Goal: Communication & Community: Participate in discussion

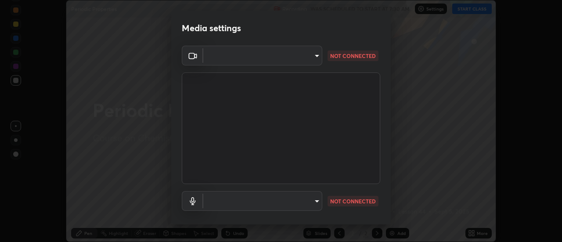
click at [221, 56] on body "Erase all Periodic Properties Recording WAS SCHEDULED TO START AT 7:30 AM Setti…" at bounding box center [281, 121] width 562 height 242
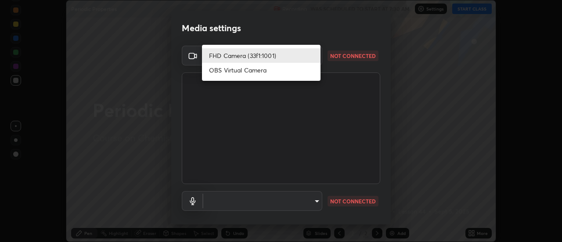
click at [221, 72] on li "OBS Virtual Camera" at bounding box center [261, 70] width 118 height 14
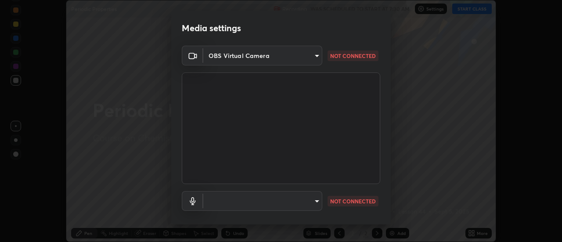
type input "bf087edaad76fb933405f3fc508db2f42cd5a86c61901cd459887098bbcc0c55"
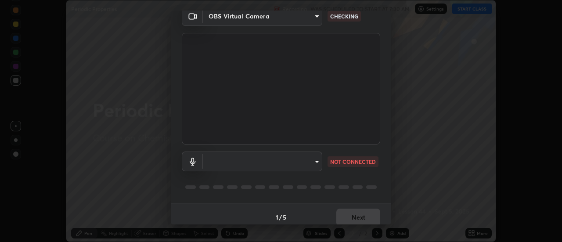
scroll to position [46, 0]
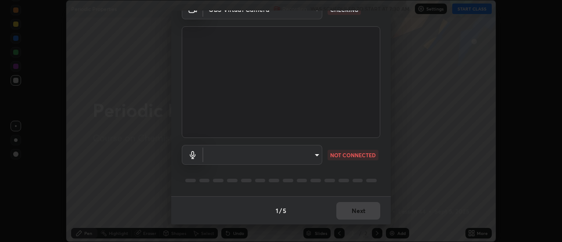
click at [220, 161] on body "Erase all Periodic Properties Recording WAS SCHEDULED TO START AT 7:30 AM Setti…" at bounding box center [281, 121] width 562 height 242
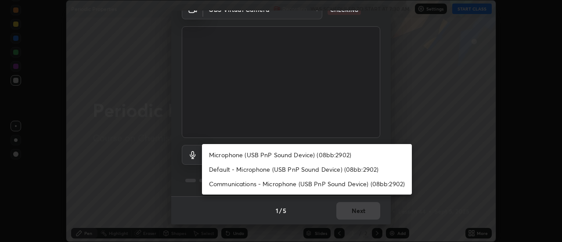
click at [219, 156] on li "Microphone (USB PnP Sound Device) (08bb:2902)" at bounding box center [307, 154] width 210 height 14
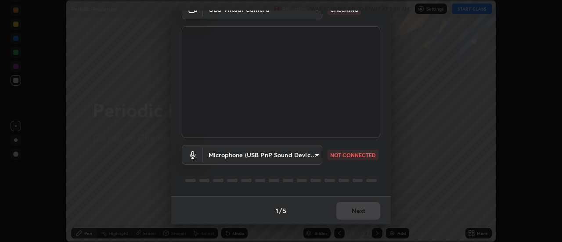
type input "9d03f13b73f73936974a778f3082900d96b0e975c5d9fd60ee53673bd2935d76"
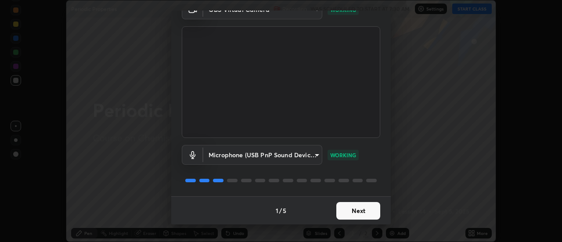
click at [346, 207] on button "Next" at bounding box center [358, 211] width 44 height 18
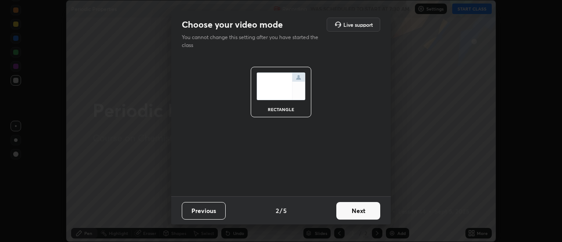
click at [354, 209] on button "Next" at bounding box center [358, 211] width 44 height 18
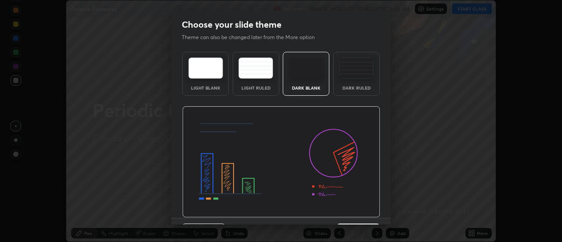
scroll to position [21, 0]
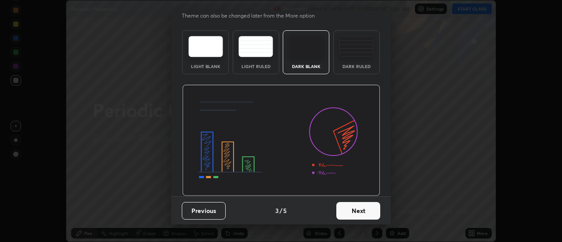
click at [354, 213] on button "Next" at bounding box center [358, 211] width 44 height 18
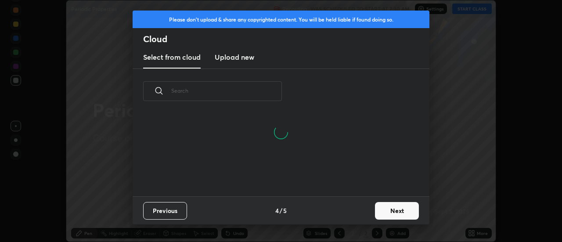
click at [387, 209] on button "Next" at bounding box center [397, 211] width 44 height 18
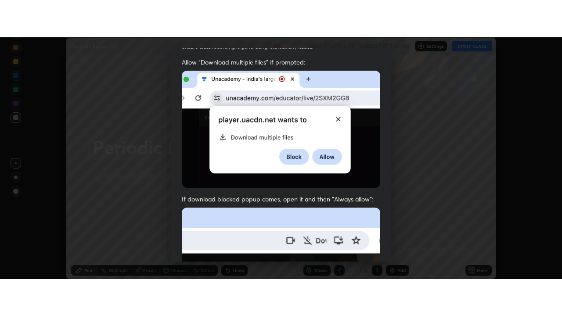
scroll to position [225, 0]
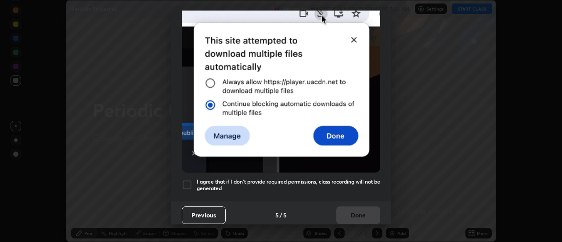
click at [185, 182] on div at bounding box center [187, 184] width 11 height 11
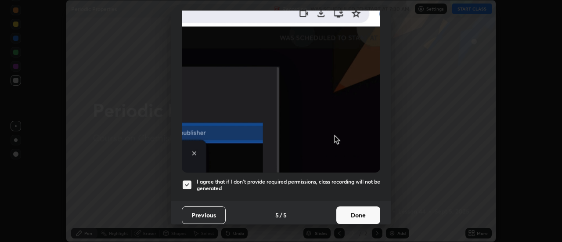
click at [351, 210] on button "Done" at bounding box center [358, 215] width 44 height 18
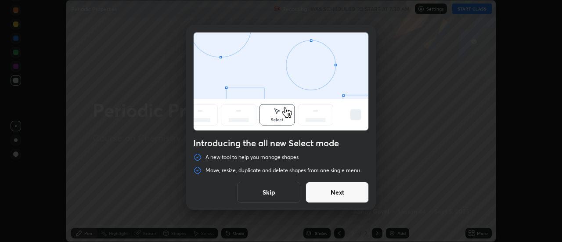
click at [287, 195] on button "Skip" at bounding box center [268, 192] width 63 height 21
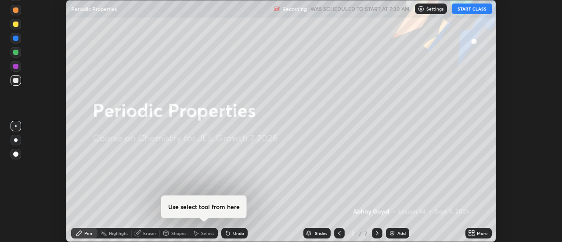
click at [466, 7] on button "START CLASS" at bounding box center [471, 9] width 39 height 11
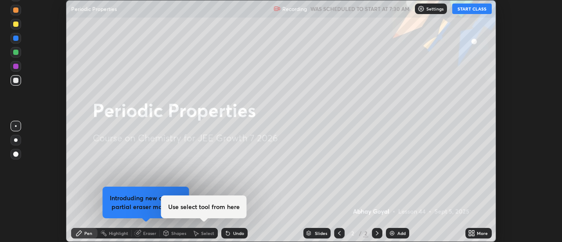
click at [473, 231] on icon at bounding box center [473, 231] width 2 height 2
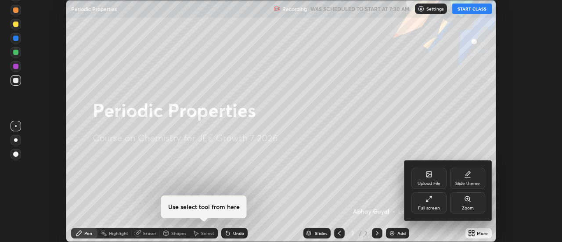
click at [430, 206] on div "Full screen" at bounding box center [429, 208] width 22 height 4
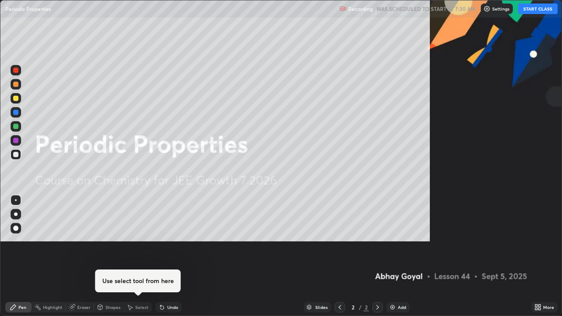
scroll to position [316, 562]
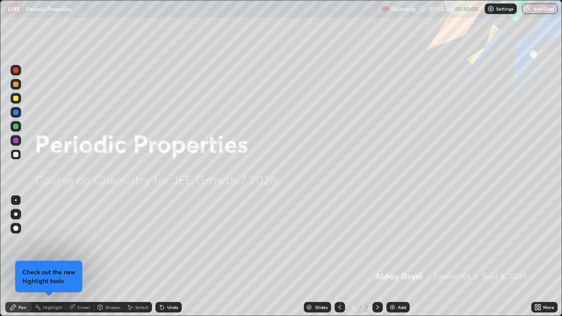
click at [389, 241] on img at bounding box center [392, 307] width 7 height 7
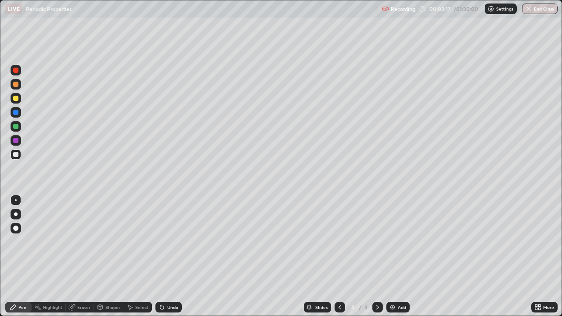
click at [18, 97] on div at bounding box center [15, 98] width 5 height 5
click at [15, 97] on div at bounding box center [15, 98] width 5 height 5
click at [71, 241] on icon at bounding box center [72, 308] width 6 height 6
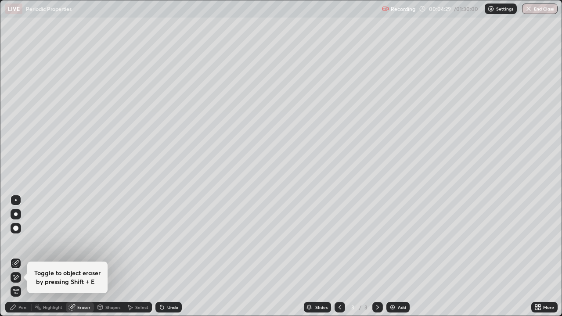
click at [18, 241] on div "Pen" at bounding box center [22, 307] width 8 height 4
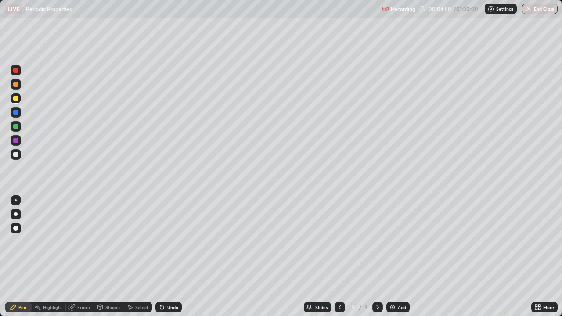
click at [14, 82] on div at bounding box center [15, 84] width 5 height 5
click at [87, 241] on div "Eraser" at bounding box center [83, 307] width 13 height 4
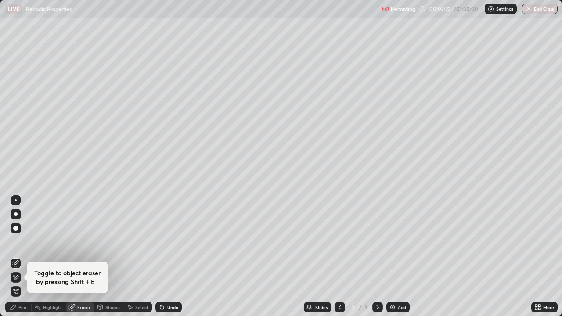
click at [27, 241] on div "Pen" at bounding box center [18, 307] width 26 height 11
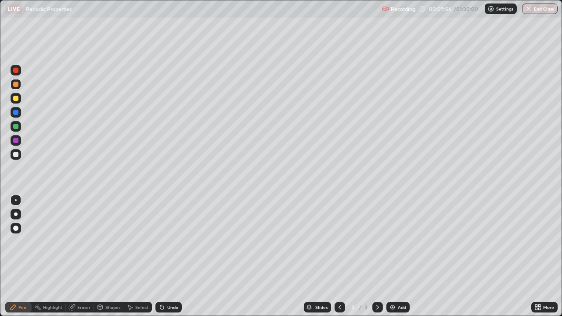
click at [401, 241] on div "Add" at bounding box center [402, 307] width 8 height 4
click at [20, 130] on div at bounding box center [16, 126] width 11 height 11
click at [16, 143] on div at bounding box center [16, 140] width 11 height 11
click at [17, 154] on div at bounding box center [15, 154] width 5 height 5
click at [377, 241] on icon at bounding box center [377, 307] width 3 height 4
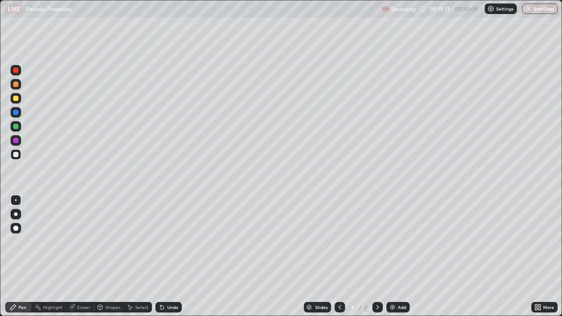
click at [398, 241] on div "Add" at bounding box center [402, 307] width 8 height 4
click at [20, 126] on div at bounding box center [16, 126] width 11 height 11
click at [168, 241] on div "Undo" at bounding box center [172, 307] width 11 height 4
click at [18, 88] on div at bounding box center [16, 84] width 11 height 11
click at [170, 241] on div "Undo" at bounding box center [172, 307] width 11 height 4
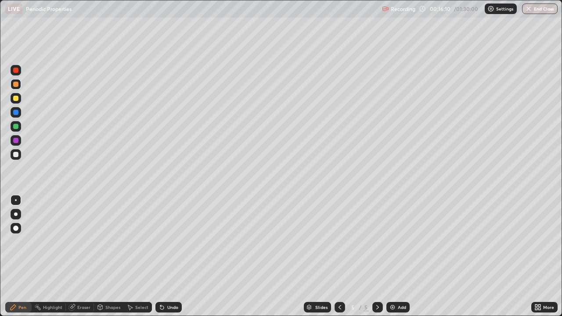
click at [170, 241] on div "Undo" at bounding box center [172, 307] width 11 height 4
click at [171, 241] on div "Undo" at bounding box center [168, 307] width 26 height 11
click at [172, 241] on div "Undo" at bounding box center [172, 307] width 11 height 4
click at [343, 241] on div at bounding box center [339, 307] width 11 height 11
click at [340, 241] on div at bounding box center [339, 307] width 11 height 11
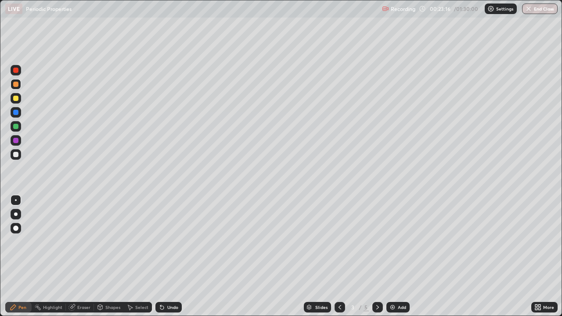
click at [380, 241] on div at bounding box center [377, 307] width 11 height 11
click at [376, 241] on icon at bounding box center [377, 307] width 7 height 7
click at [398, 241] on div "Add" at bounding box center [402, 307] width 8 height 4
click at [14, 100] on div at bounding box center [15, 98] width 5 height 5
click at [14, 152] on div at bounding box center [15, 154] width 5 height 5
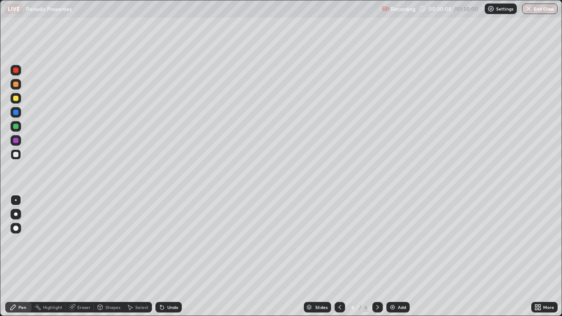
click at [399, 241] on div "Add" at bounding box center [402, 307] width 8 height 4
click at [403, 241] on div "Add" at bounding box center [402, 307] width 8 height 4
click at [338, 241] on icon at bounding box center [339, 307] width 7 height 7
click at [375, 241] on icon at bounding box center [377, 307] width 7 height 7
click at [377, 241] on icon at bounding box center [377, 307] width 7 height 7
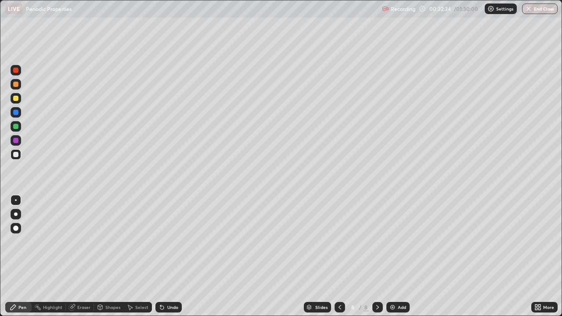
click at [395, 241] on div "Add" at bounding box center [397, 307] width 23 height 11
click at [339, 241] on icon at bounding box center [339, 307] width 7 height 7
click at [398, 241] on div "Add" at bounding box center [402, 307] width 8 height 4
click at [12, 124] on div at bounding box center [16, 126] width 11 height 11
click at [16, 112] on div at bounding box center [15, 112] width 5 height 5
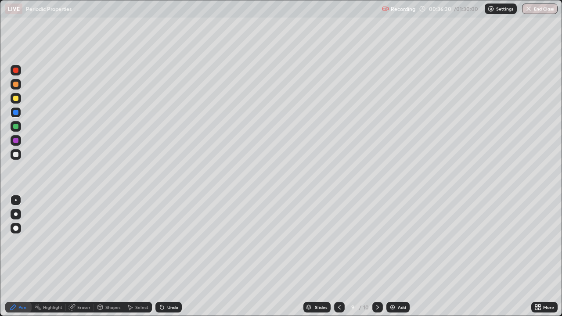
click at [15, 99] on div at bounding box center [15, 98] width 5 height 5
click at [14, 156] on div at bounding box center [15, 154] width 5 height 5
click at [338, 241] on icon at bounding box center [339, 307] width 7 height 7
click at [16, 138] on div at bounding box center [15, 140] width 5 height 5
click at [80, 241] on div "Eraser" at bounding box center [83, 307] width 13 height 4
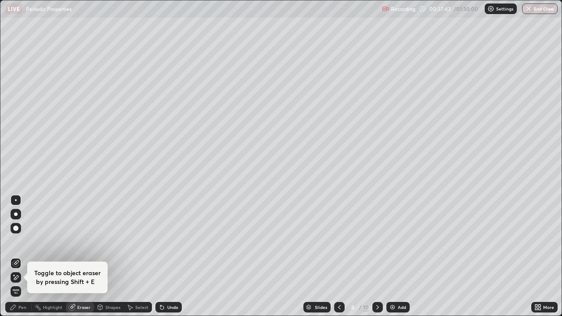
click at [20, 241] on div "Pen" at bounding box center [22, 307] width 8 height 4
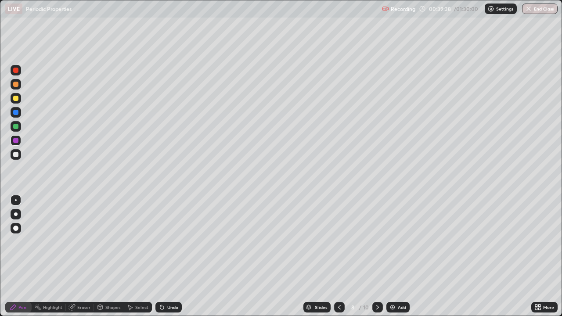
click at [402, 241] on div "Add" at bounding box center [402, 307] width 8 height 4
click at [12, 154] on div at bounding box center [16, 154] width 11 height 11
click at [15, 100] on div at bounding box center [15, 98] width 5 height 5
click at [18, 153] on div at bounding box center [15, 154] width 5 height 5
click at [16, 98] on div at bounding box center [15, 98] width 5 height 5
